Goal: Check status: Check status

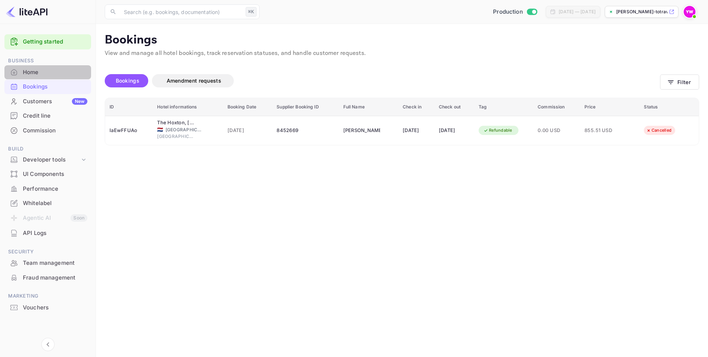
click at [38, 70] on div "Home" at bounding box center [55, 72] width 65 height 8
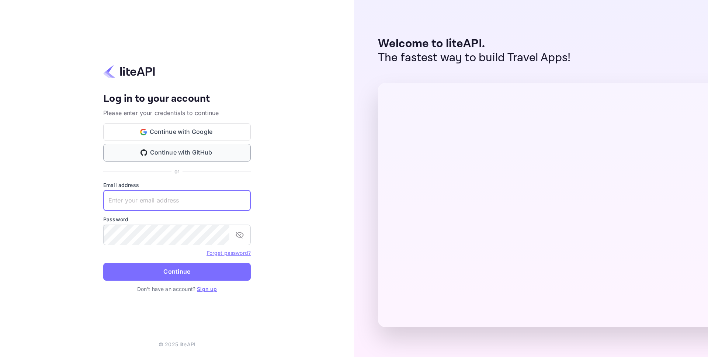
type input "[EMAIL_ADDRESS][DOMAIN_NAME]"
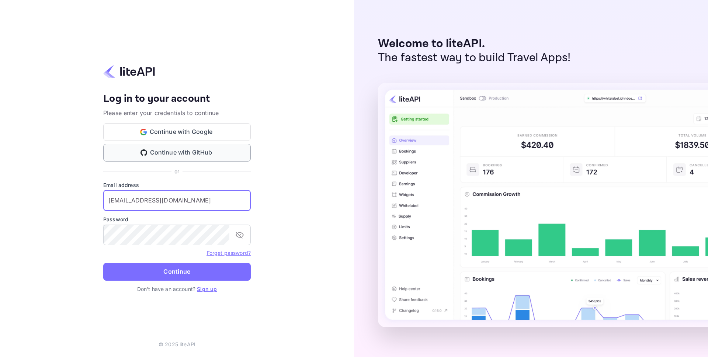
click at [177, 271] on button "Continue" at bounding box center [176, 272] width 147 height 18
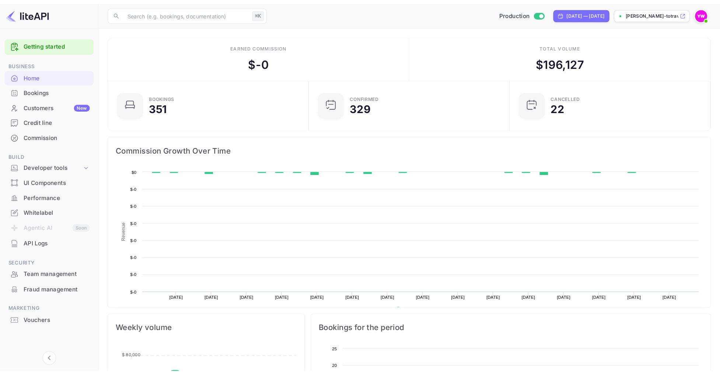
scroll to position [112, 183]
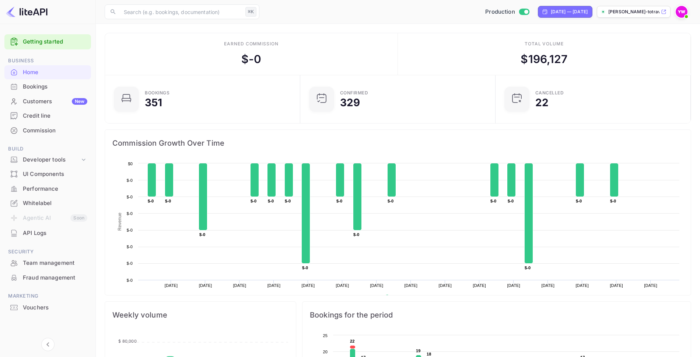
click at [48, 91] on div "Bookings" at bounding box center [47, 87] width 87 height 14
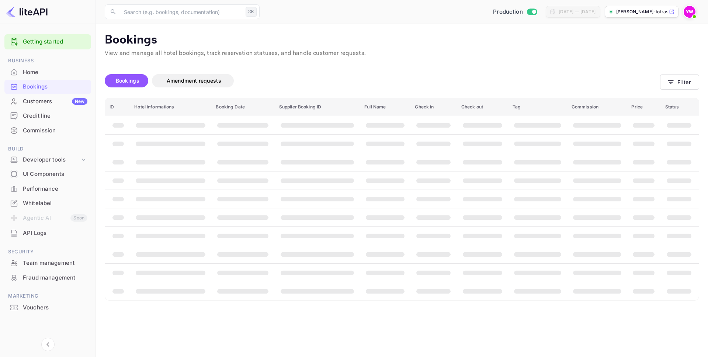
click at [136, 79] on span "Bookings" at bounding box center [128, 80] width 24 height 6
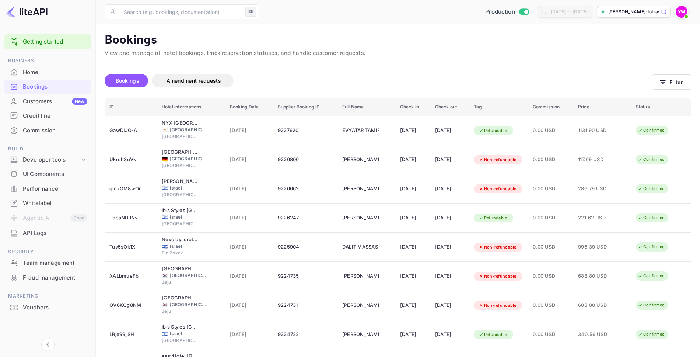
click at [136, 79] on span "Bookings" at bounding box center [128, 80] width 24 height 6
click at [658, 88] on button "Filter" at bounding box center [671, 81] width 39 height 15
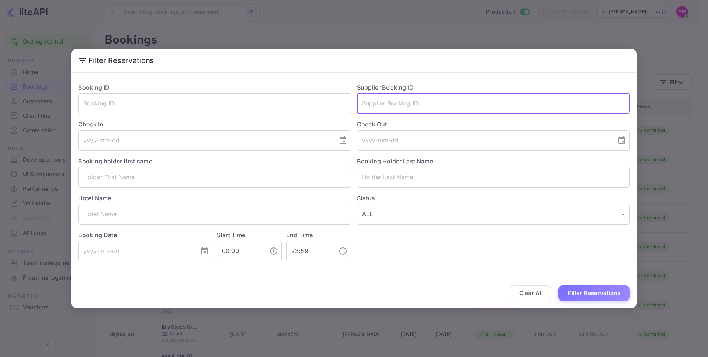
click at [388, 107] on input "text" at bounding box center [493, 103] width 273 height 21
paste input "9193355"
type input "9193355"
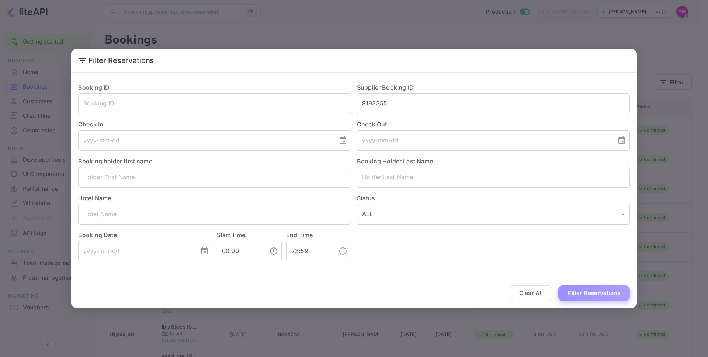
click at [581, 297] on button "Filter Reservations" at bounding box center [594, 293] width 72 height 16
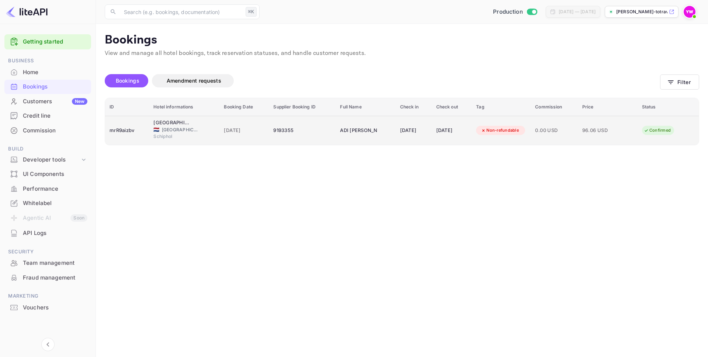
click at [405, 128] on div "[DATE]" at bounding box center [413, 131] width 27 height 12
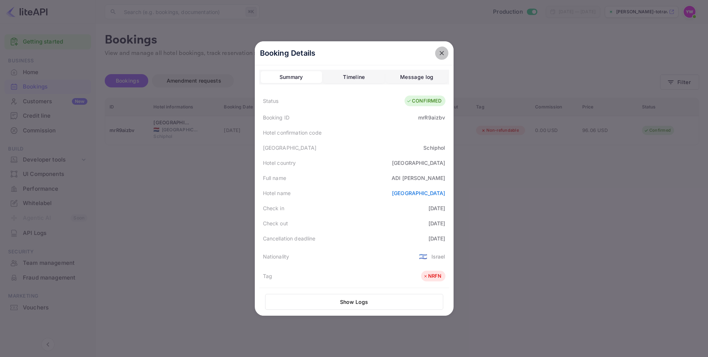
click at [439, 55] on icon "close" at bounding box center [441, 53] width 4 height 4
